Goal: Obtain resource: Download file/media

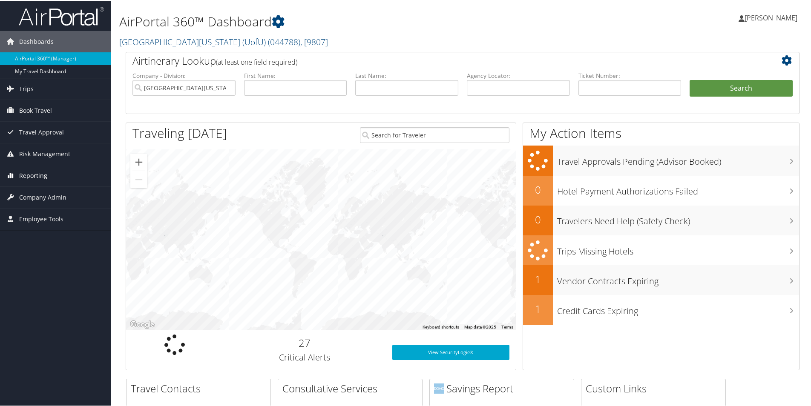
click at [37, 178] on span "Reporting" at bounding box center [33, 174] width 28 height 21
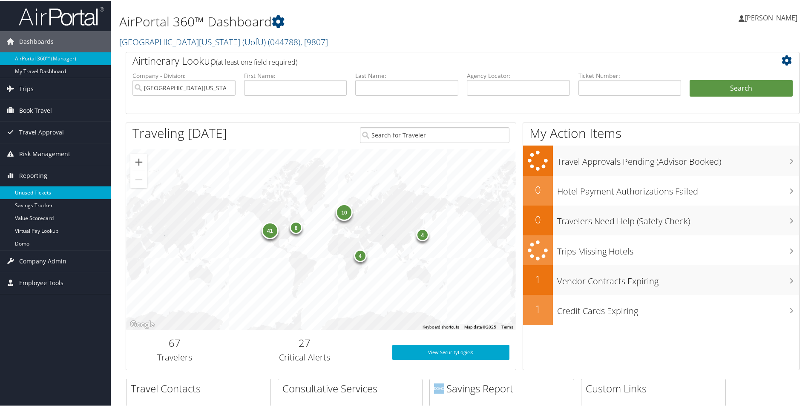
click at [42, 194] on link "Unused Tickets" at bounding box center [55, 192] width 111 height 13
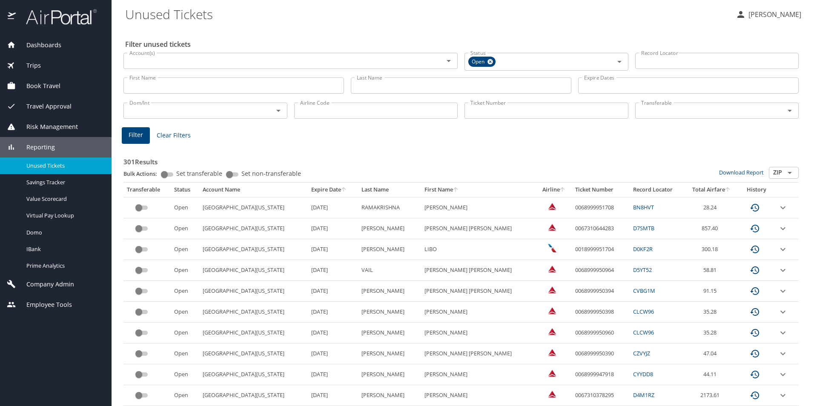
click at [771, 172] on input "ZIP" at bounding box center [784, 172] width 26 height 11
click at [772, 183] on li "CSV" at bounding box center [778, 186] width 30 height 11
type input "CSV"
click at [732, 172] on link "Download Report" at bounding box center [741, 173] width 45 height 8
